Goal: Information Seeking & Learning: Learn about a topic

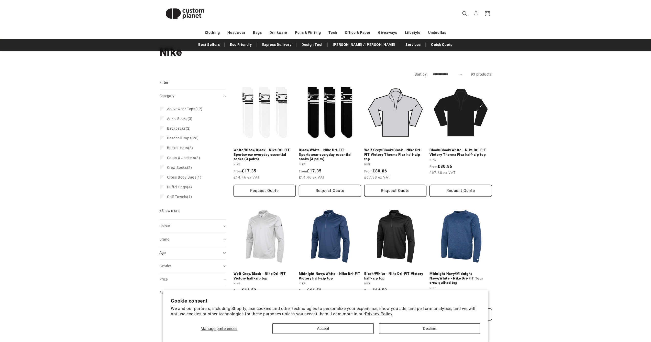
scroll to position [55, 0]
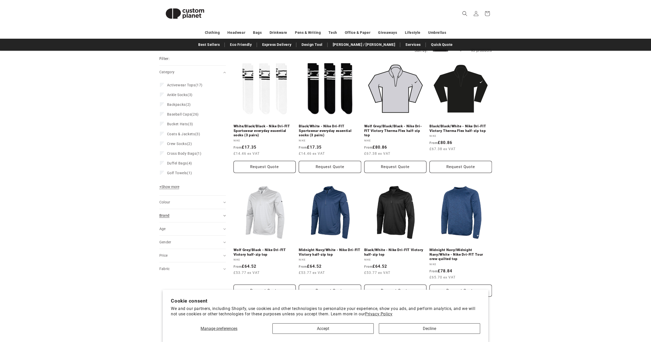
click at [177, 211] on summary "Brand (0)" at bounding box center [192, 215] width 67 height 13
click at [174, 226] on span "Nike" at bounding box center [170, 228] width 7 height 4
click at [167, 199] on span "+ Show more" at bounding box center [169, 199] width 20 height 4
click at [183, 99] on span "Activewear Tops" at bounding box center [181, 98] width 28 height 4
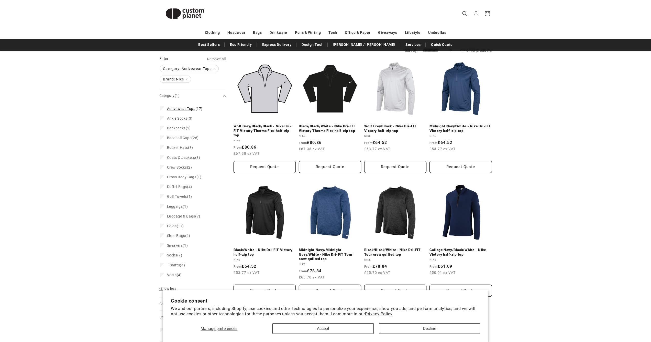
click at [180, 113] on label "Activewear Tops (17) Activewear Tops (17 products)" at bounding box center [191, 109] width 62 height 10
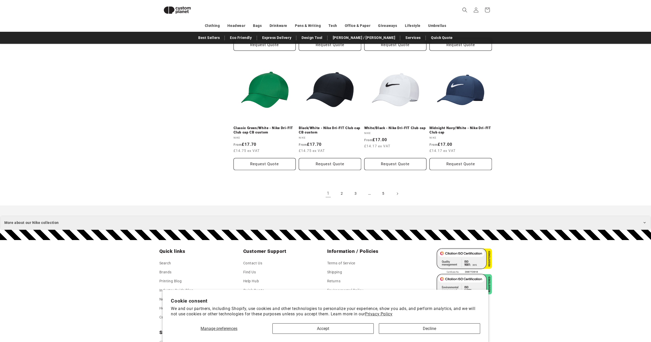
scroll to position [579, 0]
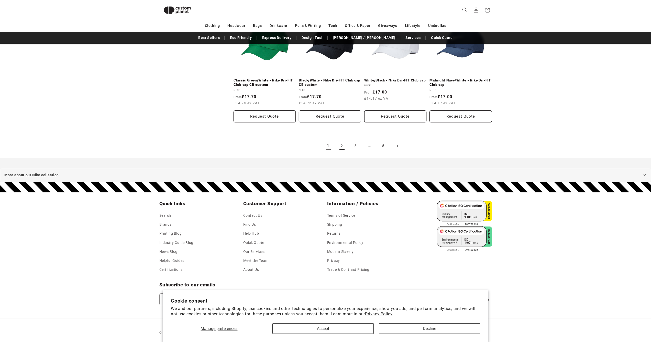
click at [337, 140] on link "2" at bounding box center [341, 145] width 11 height 11
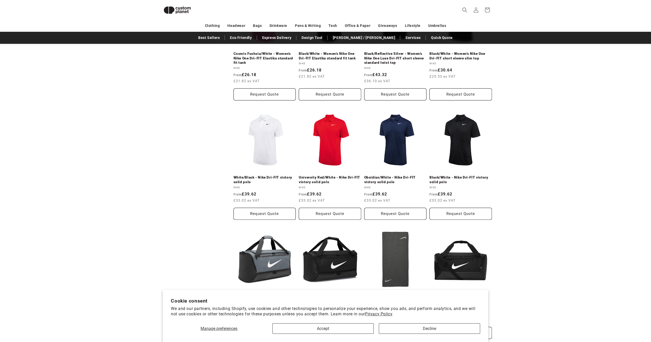
scroll to position [567, 0]
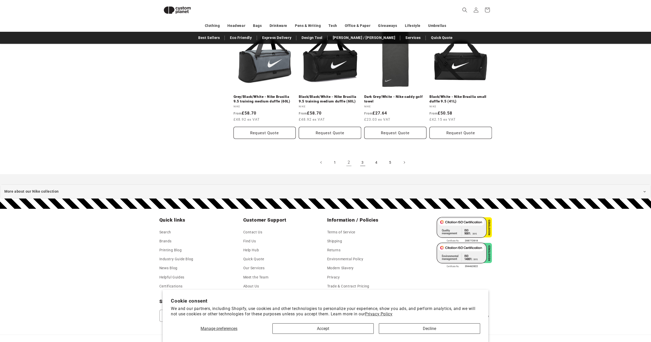
click at [362, 157] on link "3" at bounding box center [362, 162] width 11 height 11
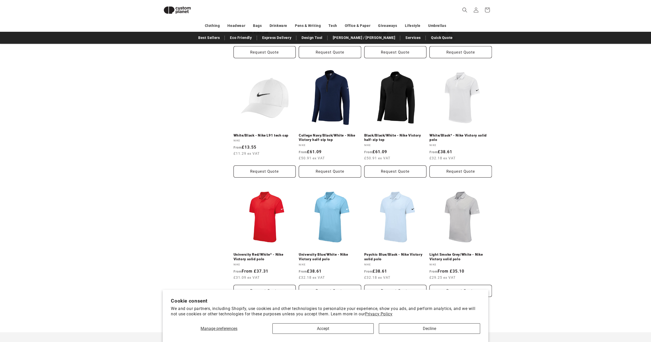
scroll to position [498, 0]
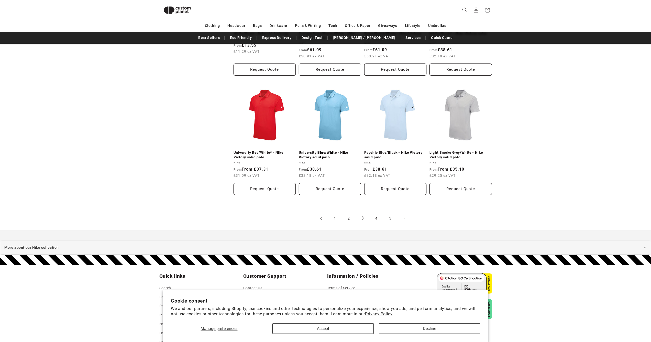
click at [374, 216] on link "4" at bounding box center [376, 218] width 11 height 11
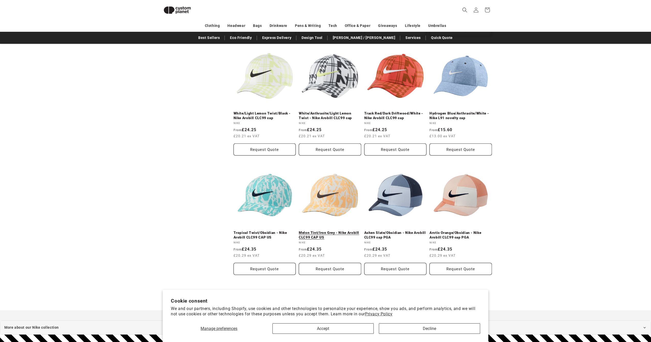
scroll to position [469, 0]
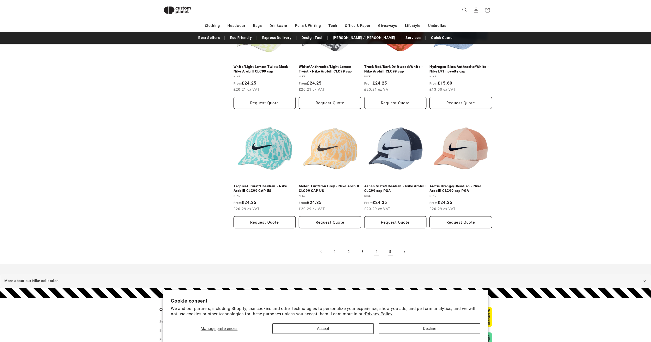
click at [392, 249] on link "5" at bounding box center [390, 251] width 11 height 11
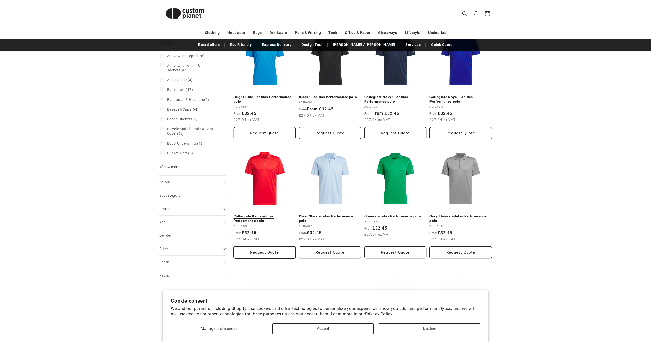
scroll to position [226, 0]
